Goal: Task Accomplishment & Management: Complete application form

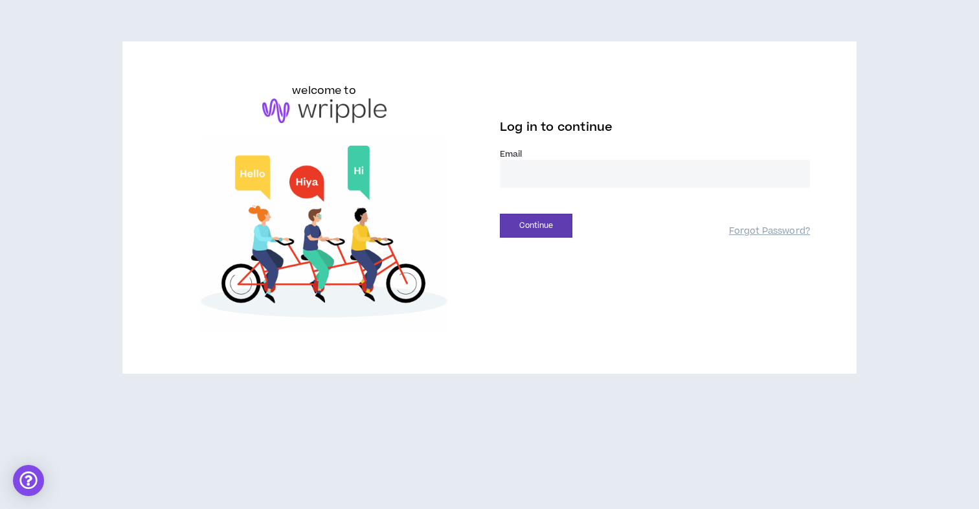
click at [644, 177] on input "email" at bounding box center [655, 174] width 310 height 28
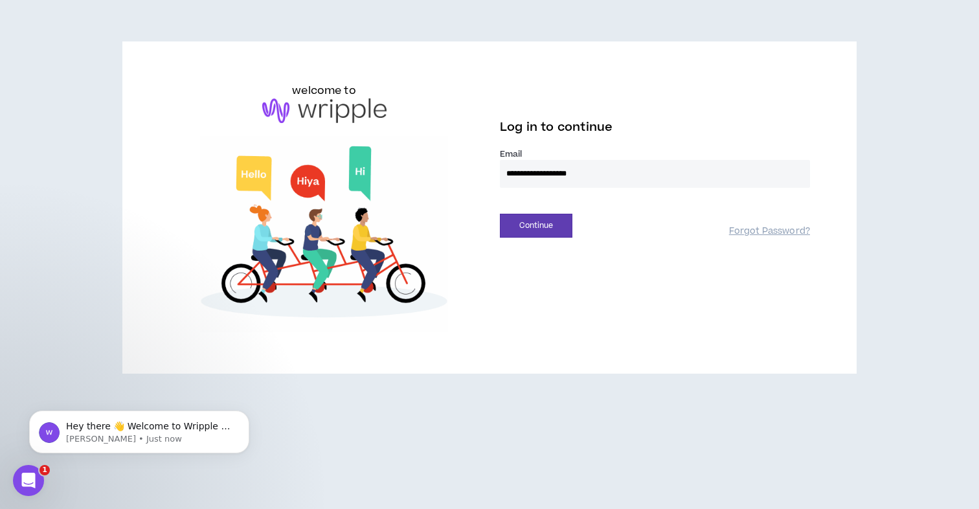
type input "**********"
click at [500, 214] on button "Continue" at bounding box center [536, 226] width 73 height 24
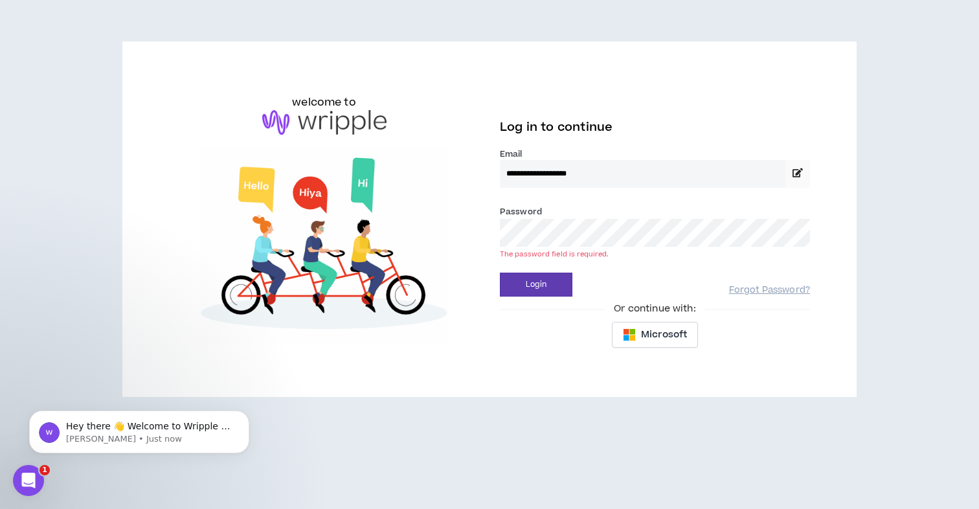
click at [500, 273] on button "Login" at bounding box center [536, 285] width 73 height 24
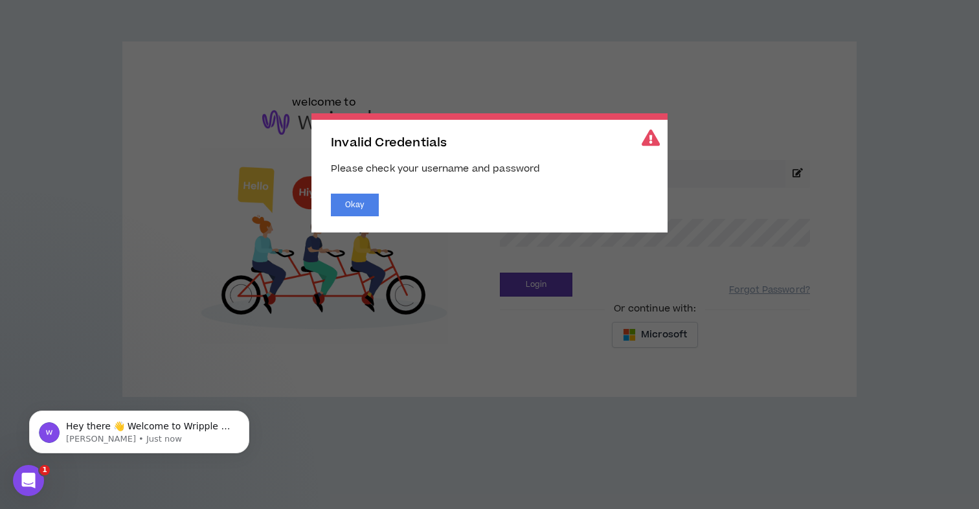
click at [370, 185] on div "Invalid Credentials Please check your username and password Okay" at bounding box center [490, 172] width 356 height 119
click at [342, 207] on button "Okay" at bounding box center [355, 205] width 48 height 23
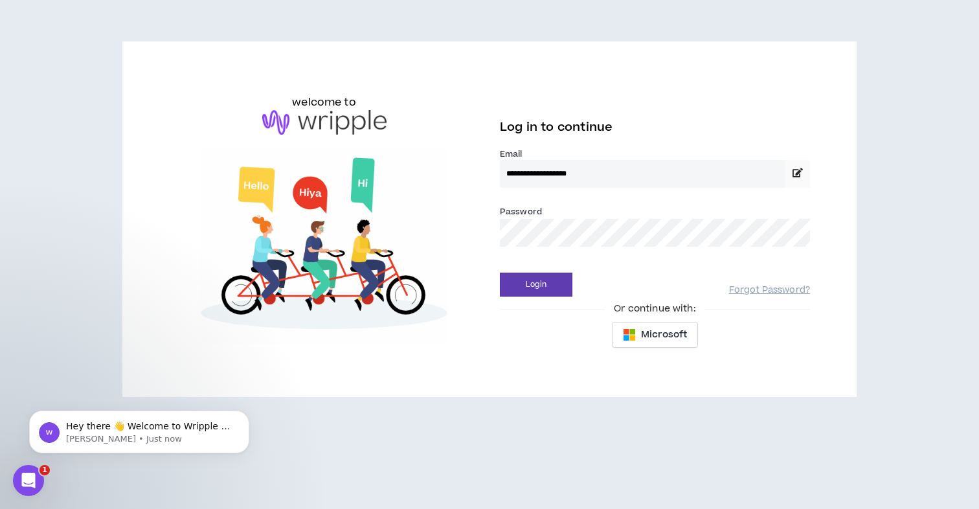
click at [343, 199] on button "Okay" at bounding box center [355, 205] width 48 height 23
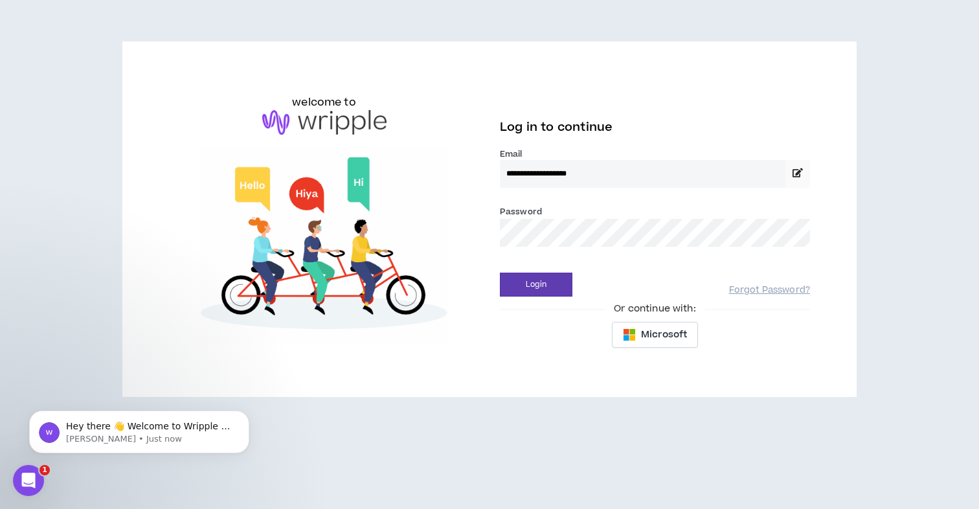
click at [500, 273] on button "Login" at bounding box center [536, 285] width 73 height 24
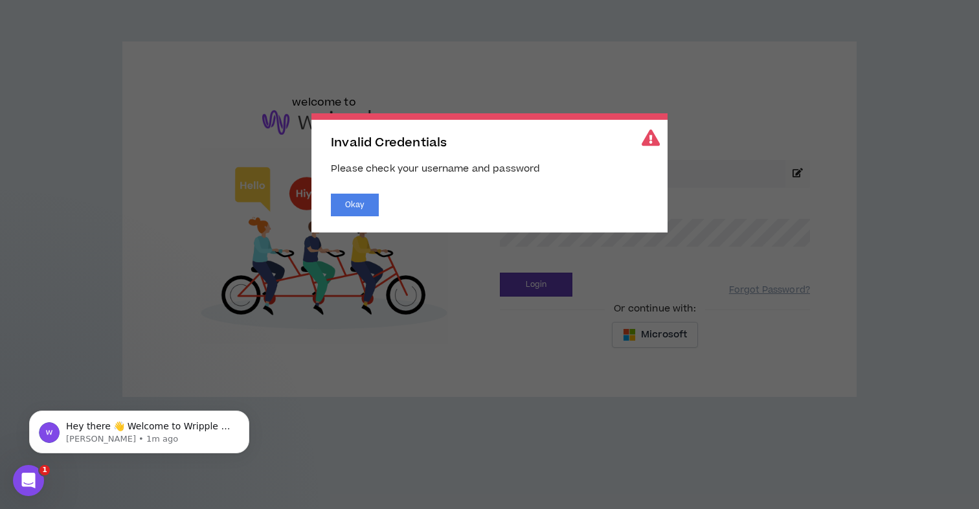
click at [350, 194] on div "Invalid Credentials Please check your username and password Okay" at bounding box center [490, 172] width 356 height 119
click at [349, 197] on button "Okay" at bounding box center [355, 205] width 48 height 23
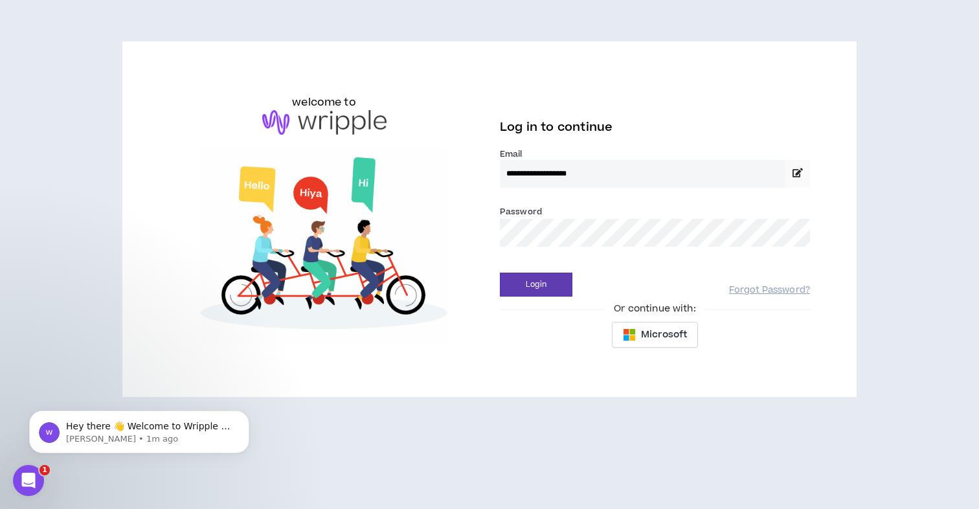
click at [500, 273] on button "Login" at bounding box center [536, 285] width 73 height 24
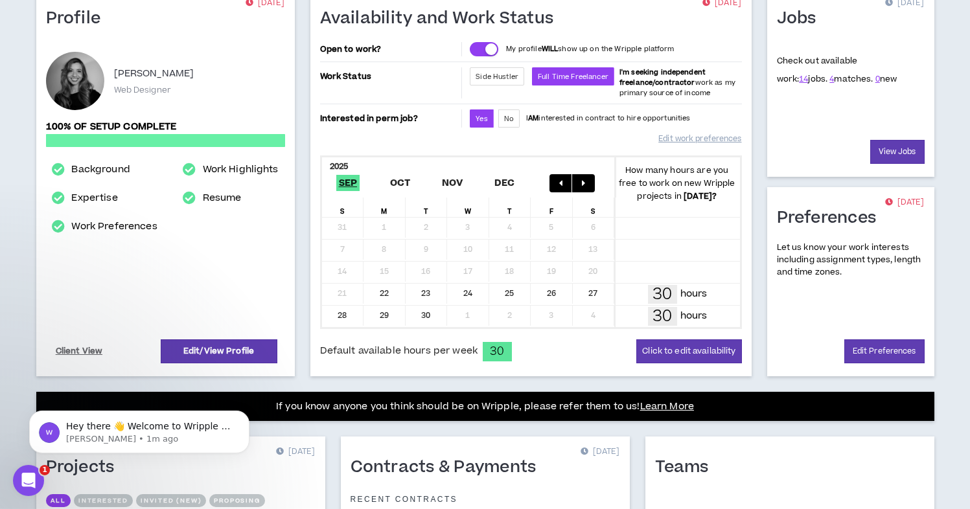
scroll to position [365, 0]
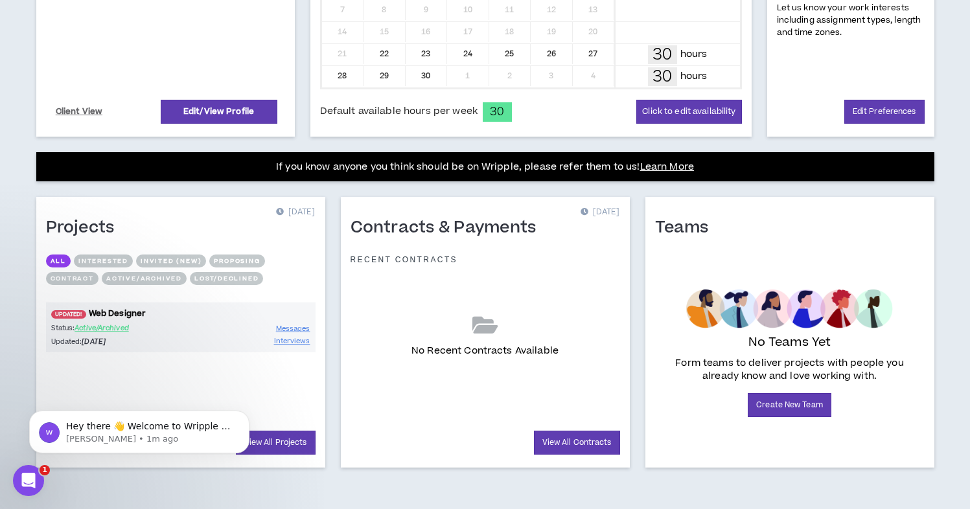
click at [85, 310] on link "UPDATED! Web Designer" at bounding box center [180, 314] width 269 height 12
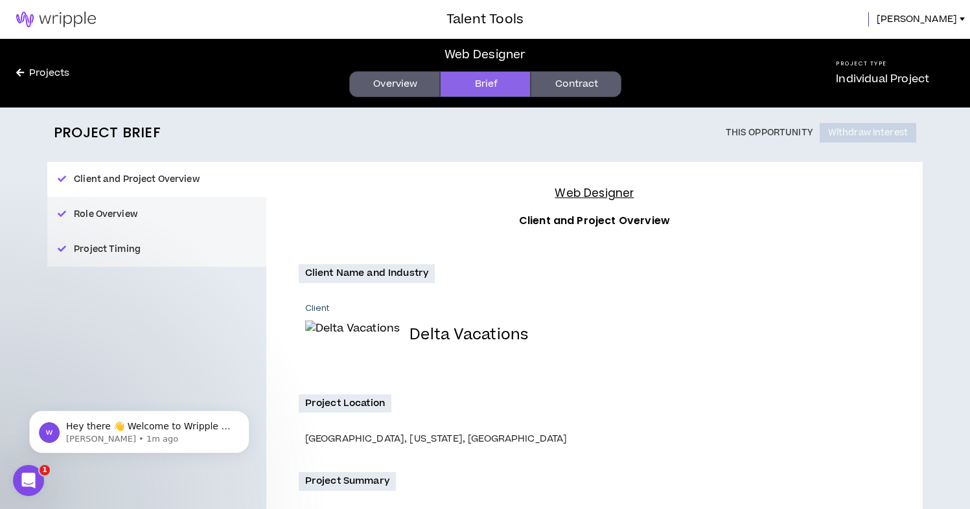
click at [542, 104] on div "Web Designer Overview Brief Contract" at bounding box center [484, 73] width 621 height 69
click at [558, 88] on link "Contract" at bounding box center [575, 84] width 91 height 26
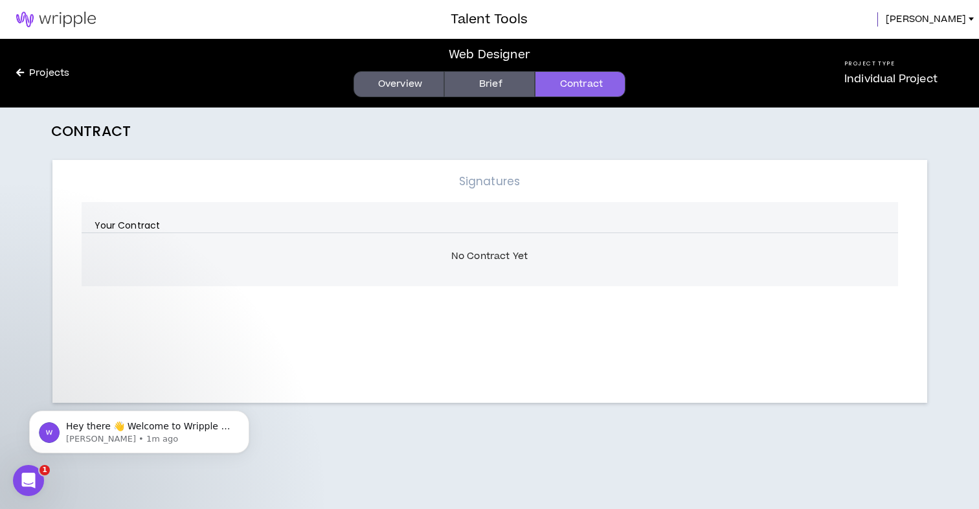
click at [461, 77] on link "Brief" at bounding box center [489, 84] width 91 height 26
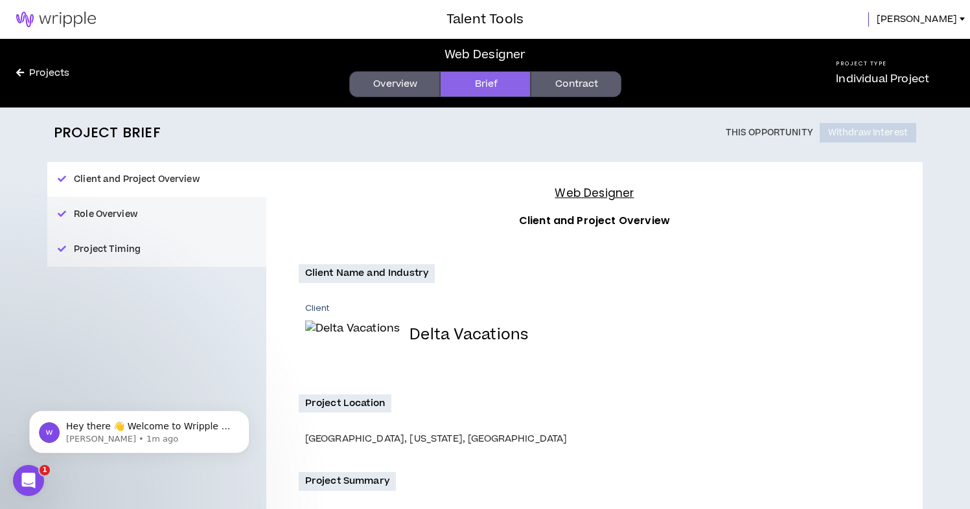
click at [391, 91] on link "Overview" at bounding box center [394, 84] width 91 height 26
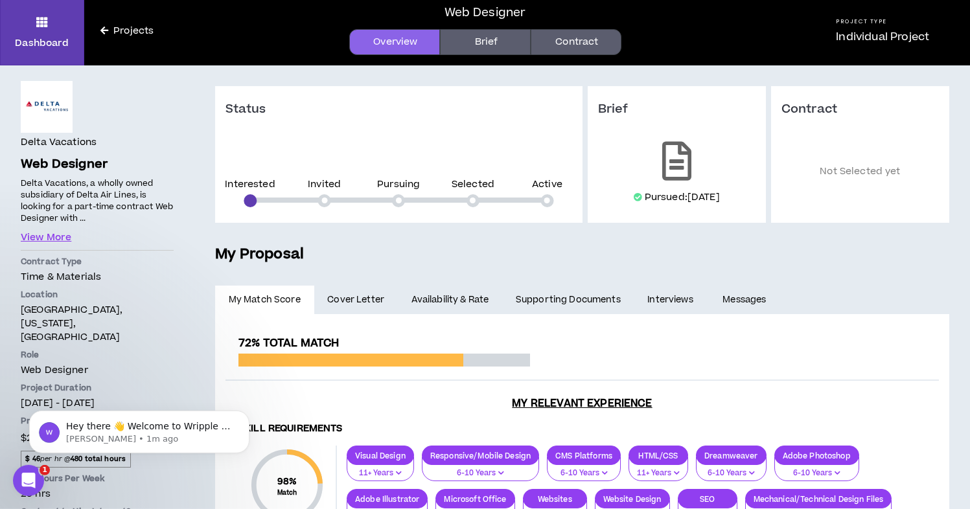
scroll to position [381, 0]
